Goal: Information Seeking & Learning: Check status

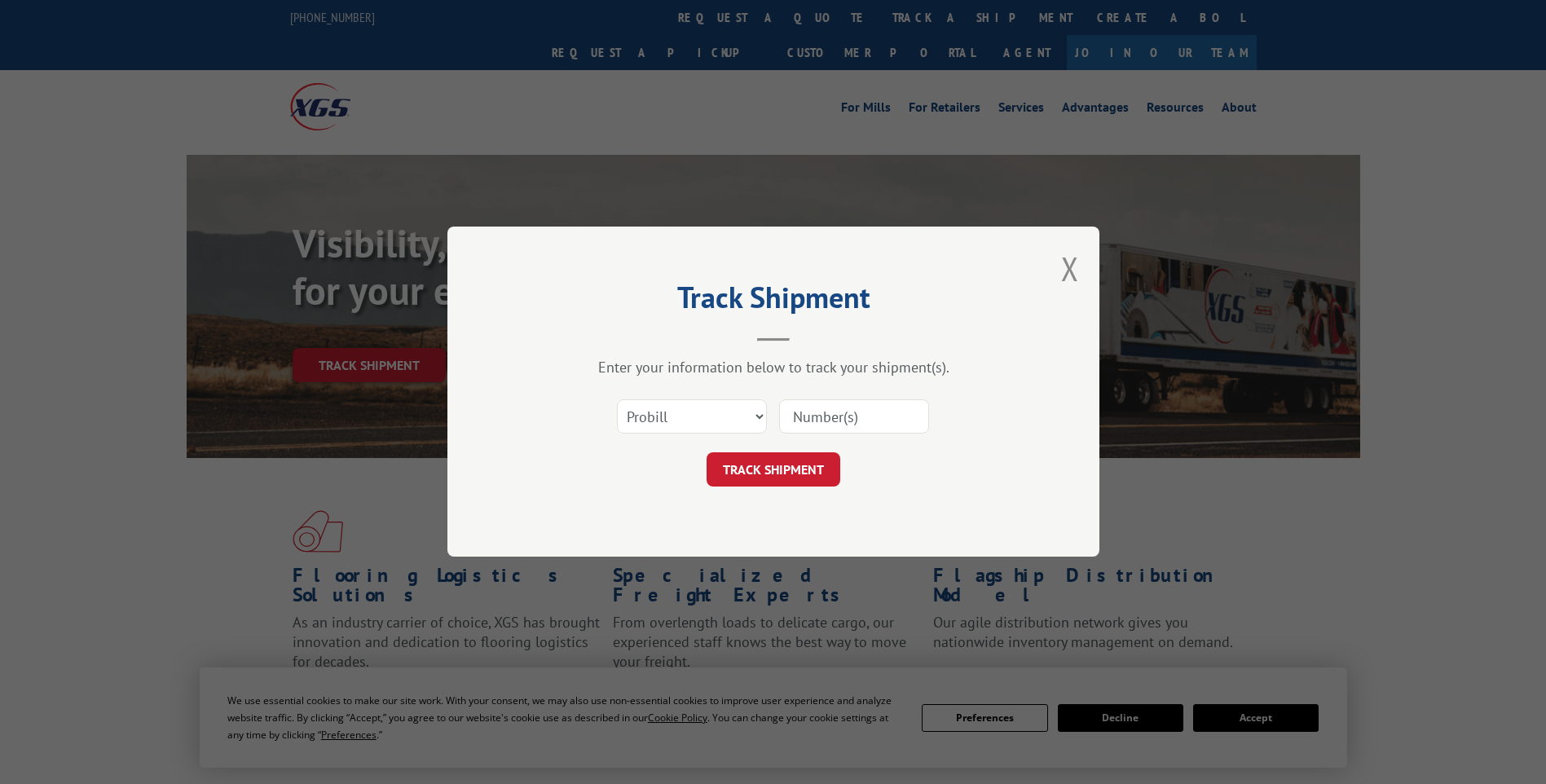
click at [832, 409] on input at bounding box center [854, 416] width 150 height 34
paste input "17637647"
type input "17637647"
click at [803, 477] on button "TRACK SHIPMENT" at bounding box center [773, 469] width 134 height 34
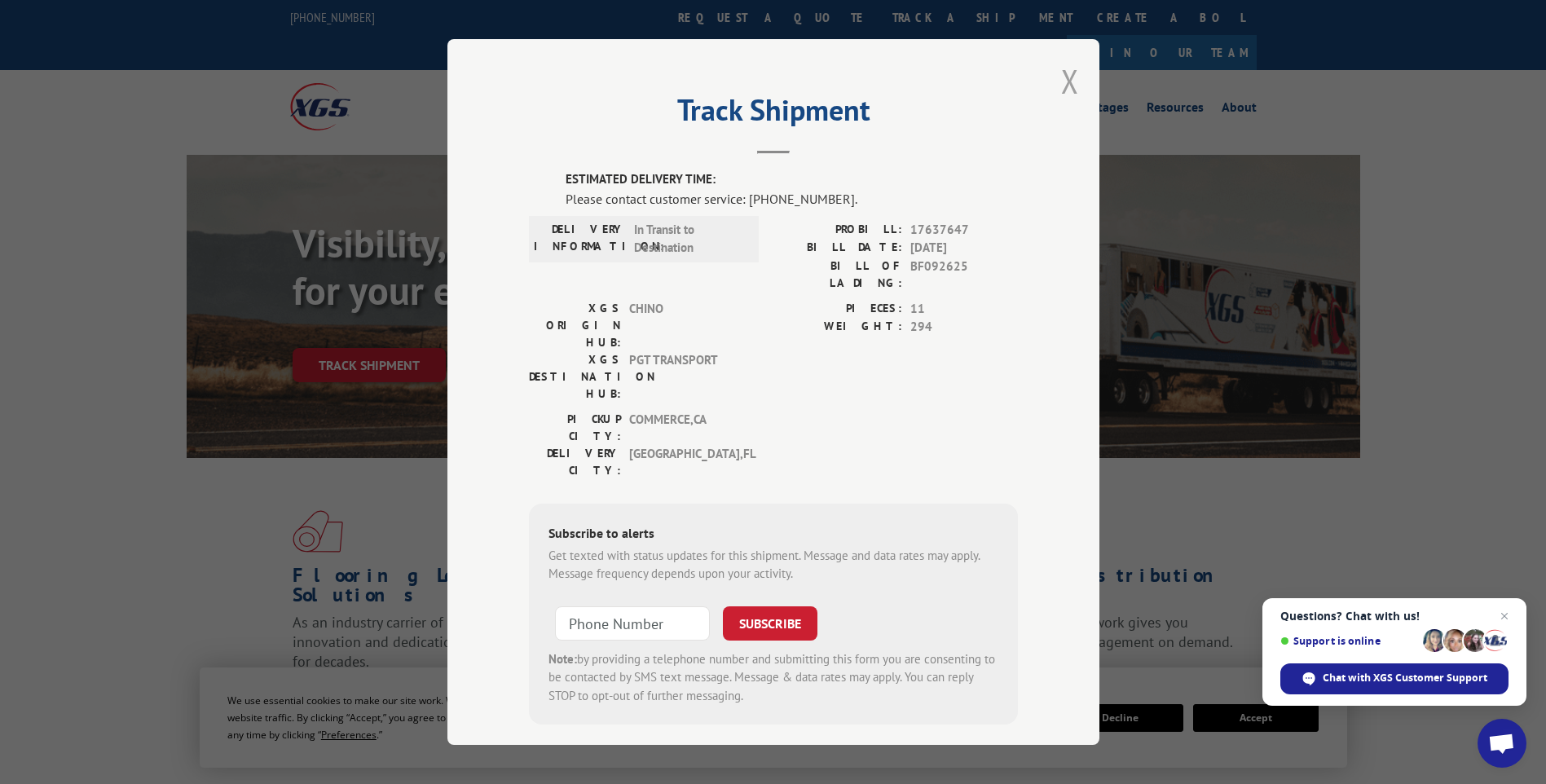
click at [1065, 78] on button "Close modal" at bounding box center [1070, 80] width 18 height 44
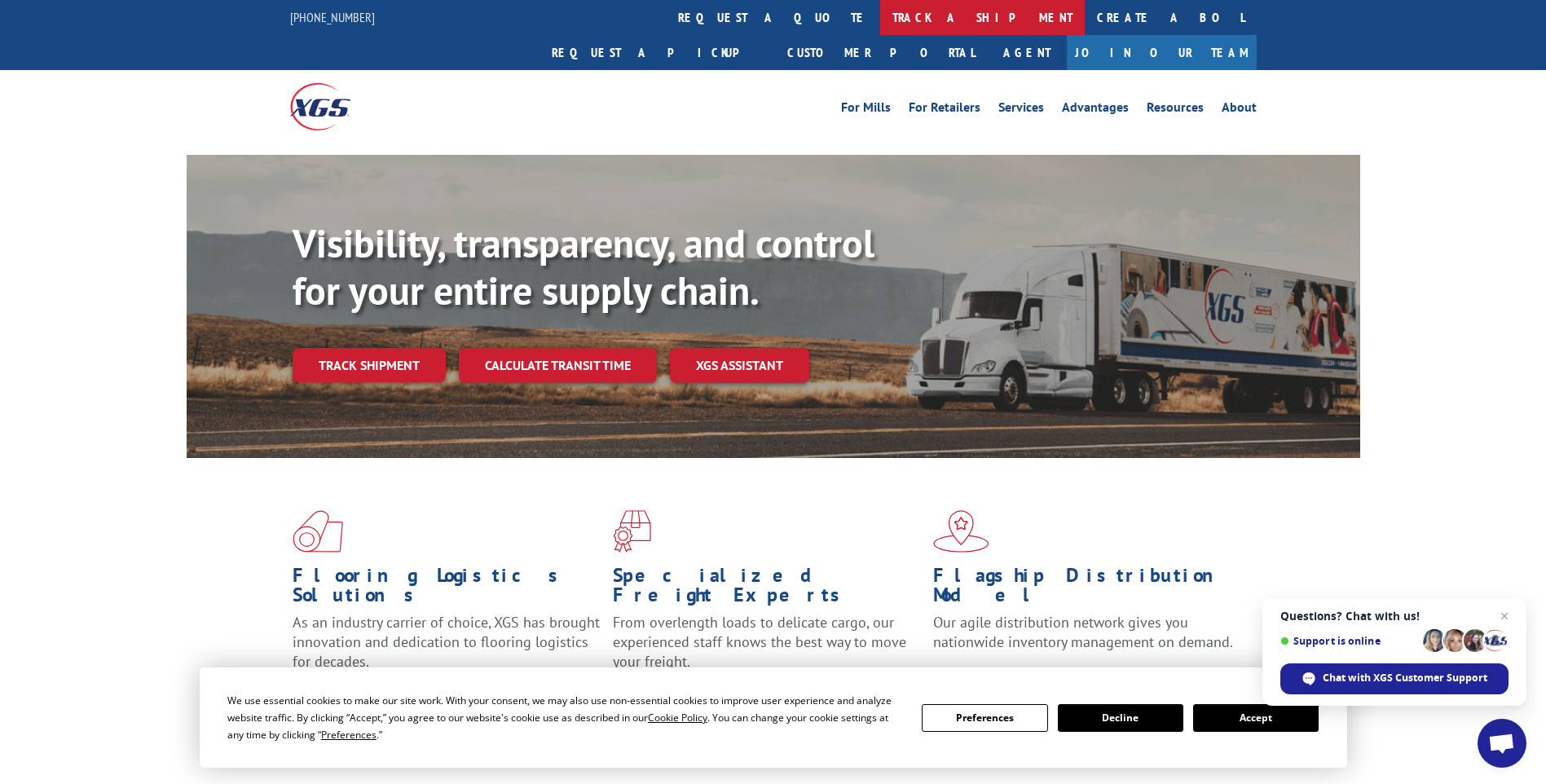
click at [880, 18] on link "track a shipment" at bounding box center [982, 17] width 204 height 35
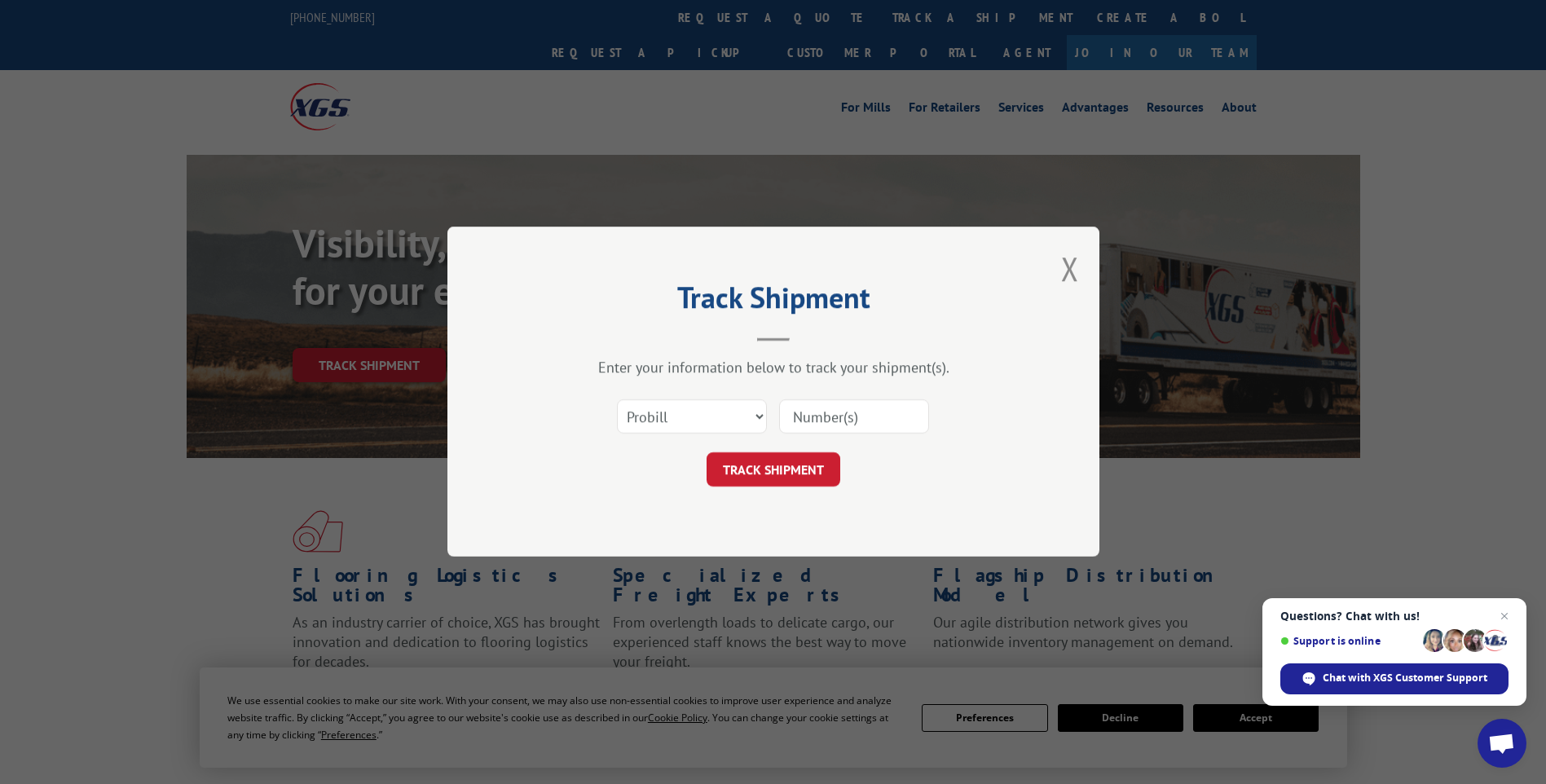
click at [844, 416] on input at bounding box center [854, 416] width 150 height 34
paste input "17637647"
type input "17637647"
click at [793, 467] on button "TRACK SHIPMENT" at bounding box center [773, 469] width 134 height 34
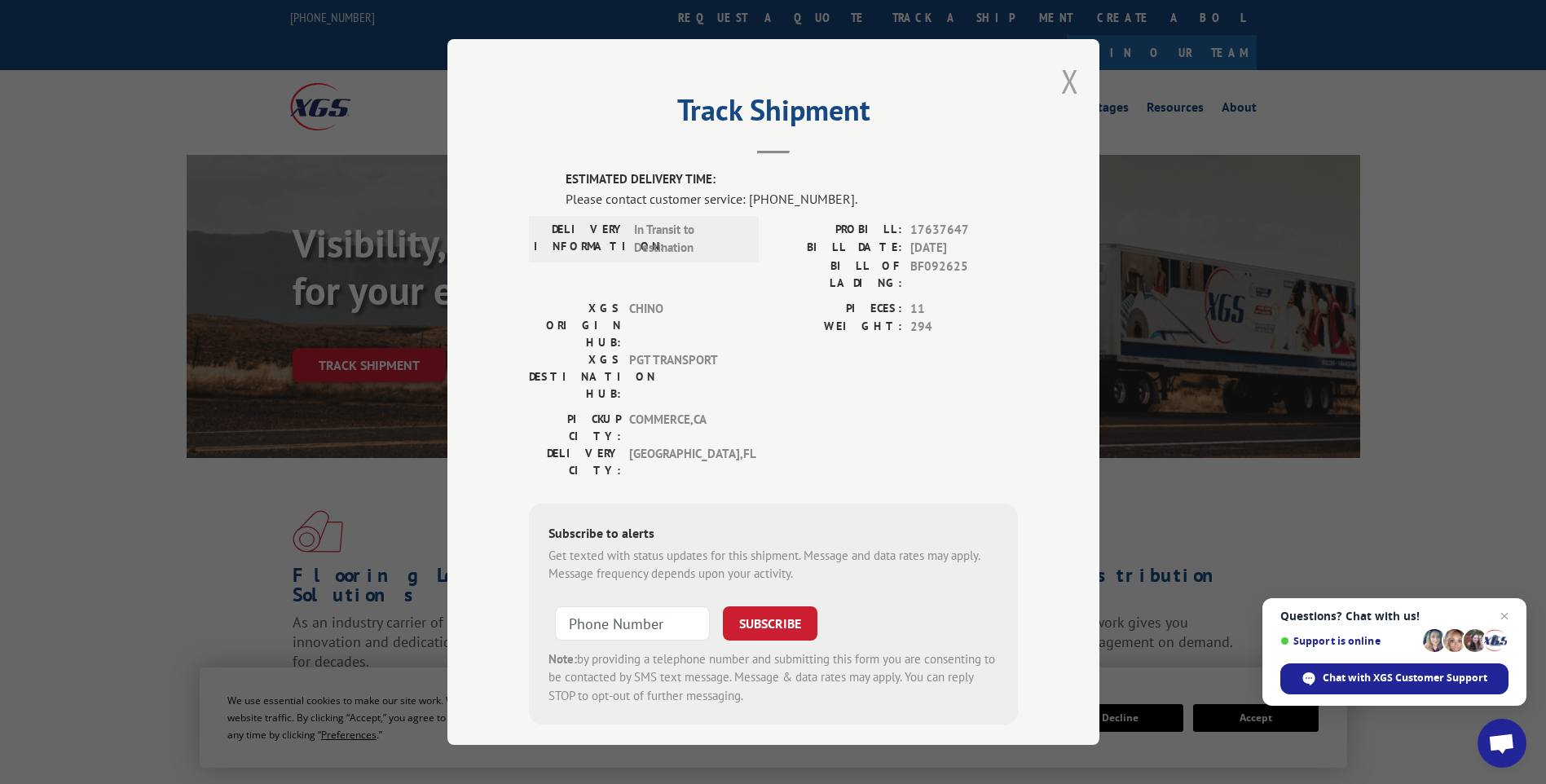
click at [1063, 80] on button "Close modal" at bounding box center [1070, 80] width 18 height 44
